Goal: Find specific page/section: Find specific page/section

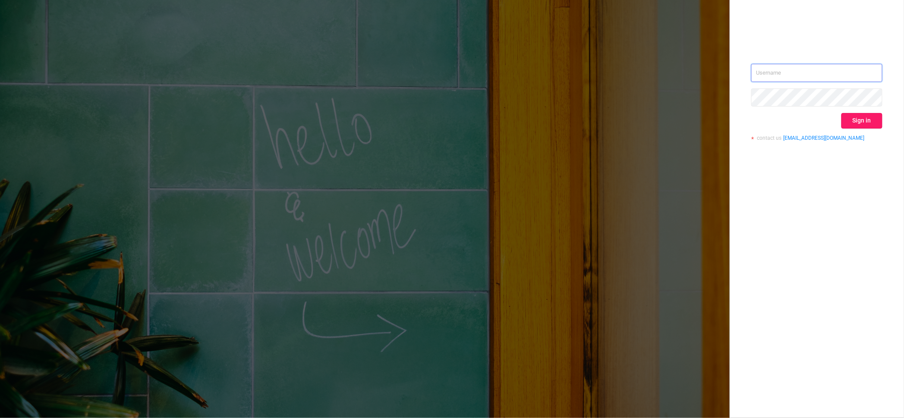
type input "igor@protected.media"
click at [875, 120] on button "Sign in" at bounding box center [862, 121] width 41 height 16
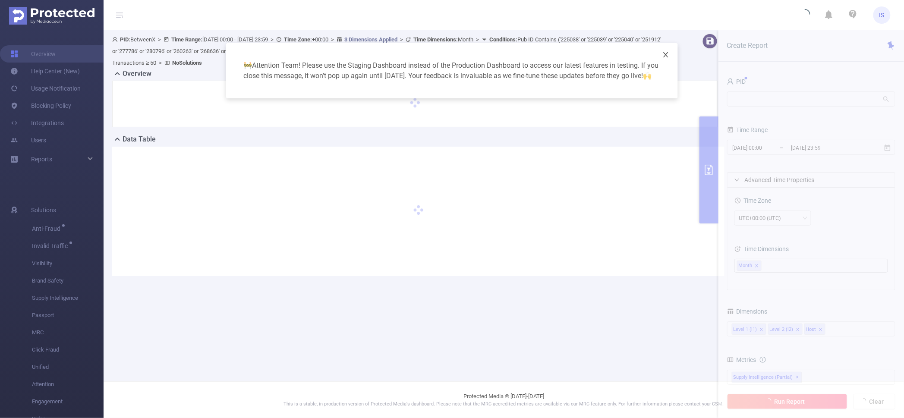
click at [670, 54] on span "Close" at bounding box center [666, 55] width 24 height 24
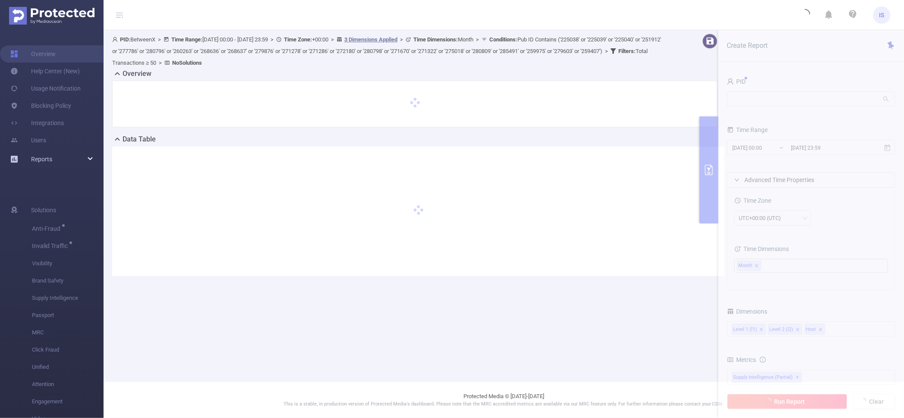
click at [87, 160] on div "Reports" at bounding box center [52, 159] width 104 height 17
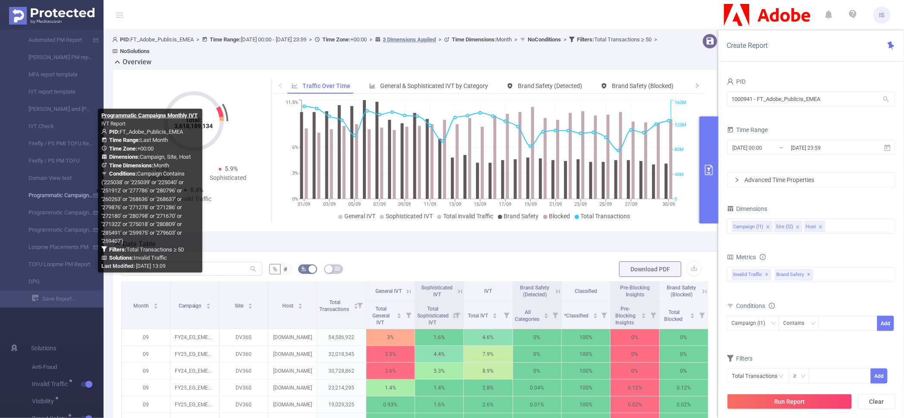
click at [67, 198] on link "Programmatic Campaigns Monthly IVT" at bounding box center [55, 195] width 76 height 17
